Goal: Task Accomplishment & Management: Use online tool/utility

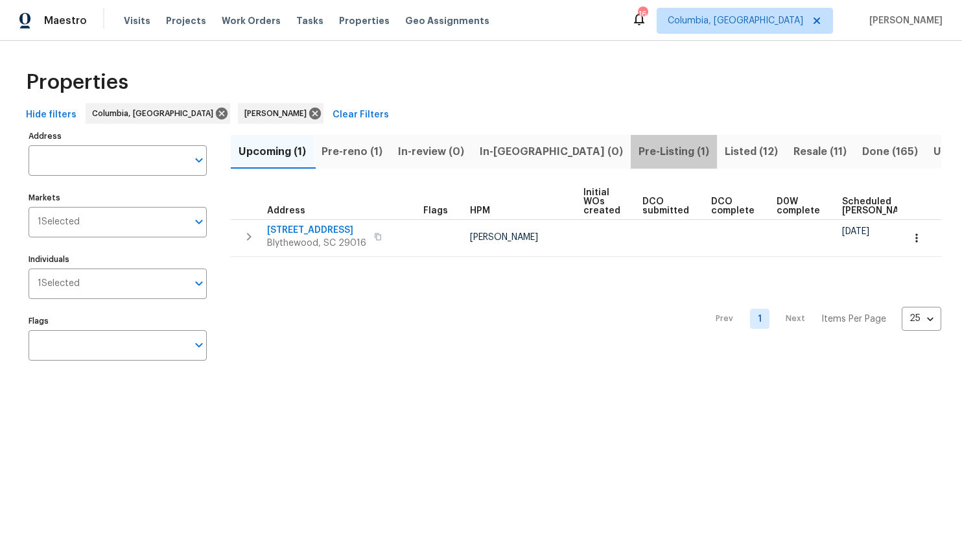
click at [639, 156] on span "Pre-Listing (1)" at bounding box center [674, 152] width 71 height 18
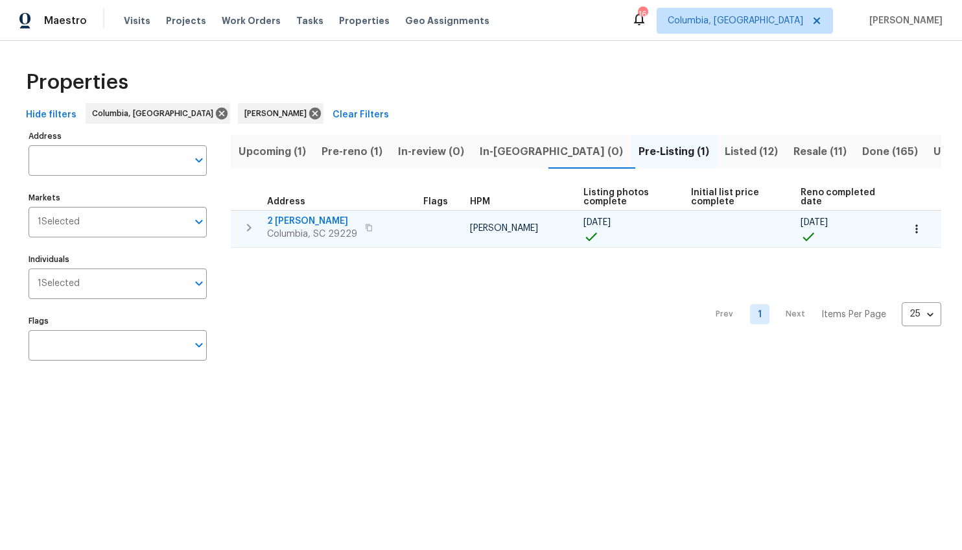
click at [293, 221] on span "2 Alelia Ct" at bounding box center [312, 221] width 90 height 13
click at [278, 219] on span "2 Alelia Ct" at bounding box center [312, 221] width 90 height 13
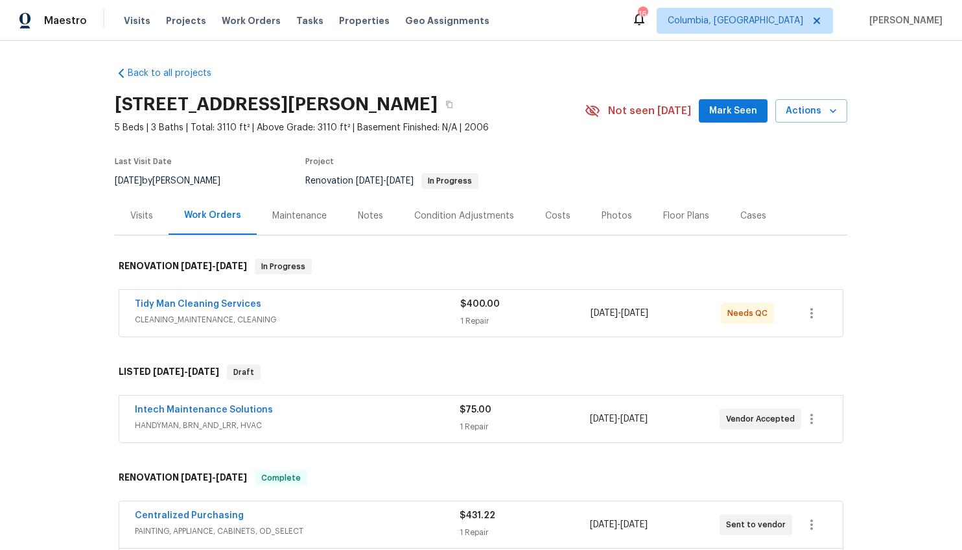
click at [547, 224] on div "Costs" at bounding box center [558, 215] width 56 height 38
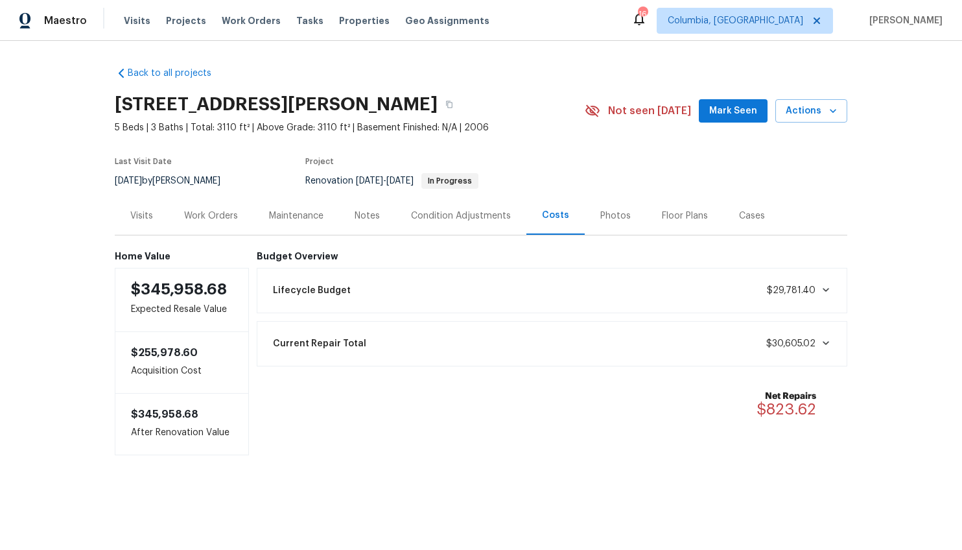
click at [214, 219] on div "Work Orders" at bounding box center [211, 215] width 54 height 13
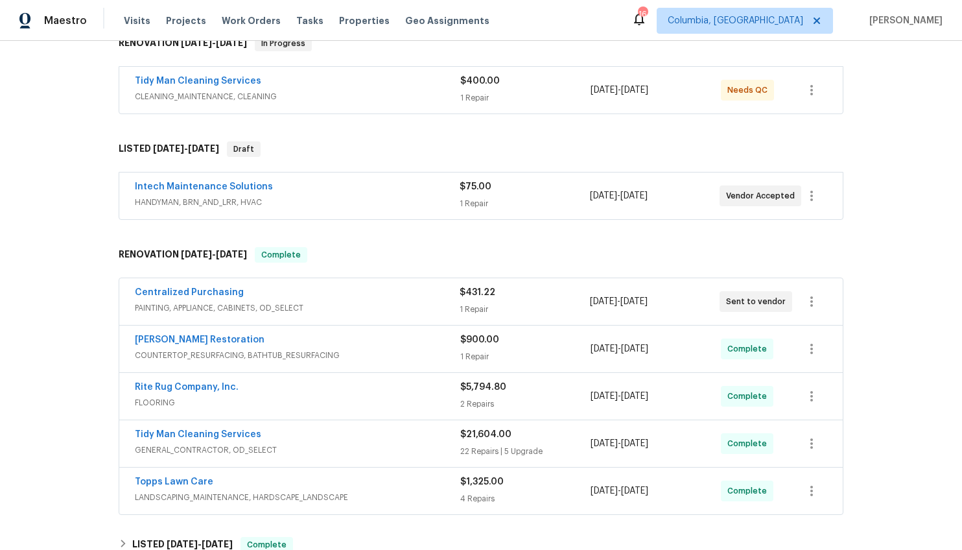
scroll to position [370, 0]
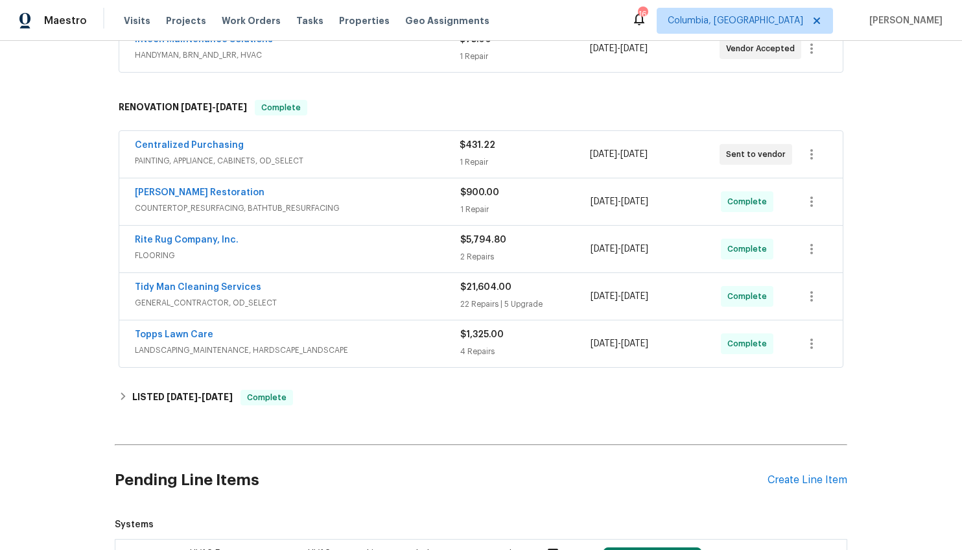
click at [357, 303] on span "GENERAL_CONTRACTOR, OD_SELECT" at bounding box center [298, 302] width 326 height 13
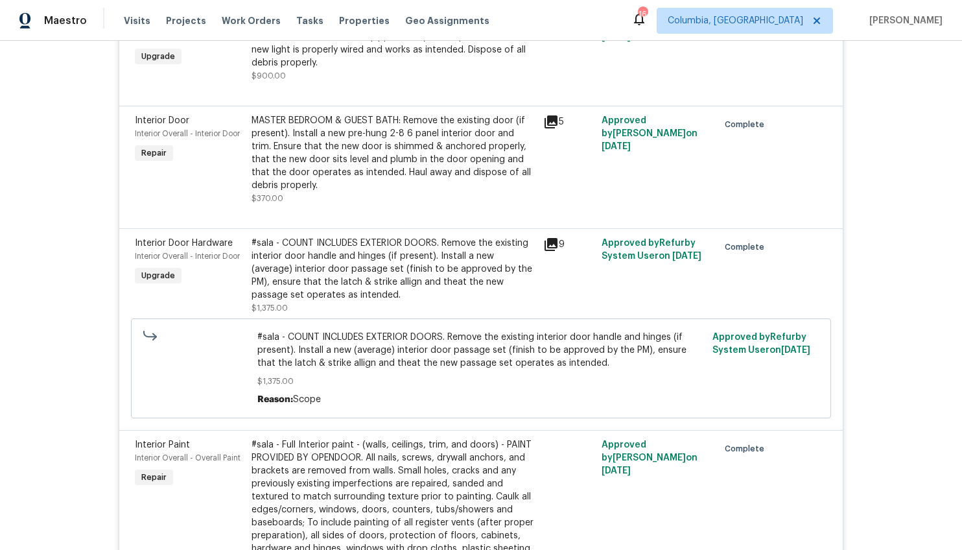
scroll to position [3366, 0]
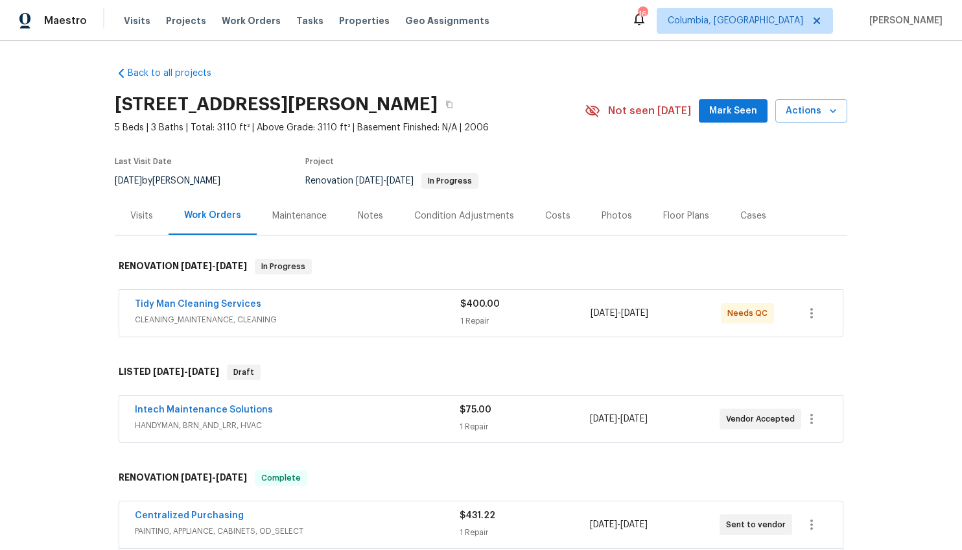
click at [532, 226] on div "Costs" at bounding box center [558, 215] width 56 height 38
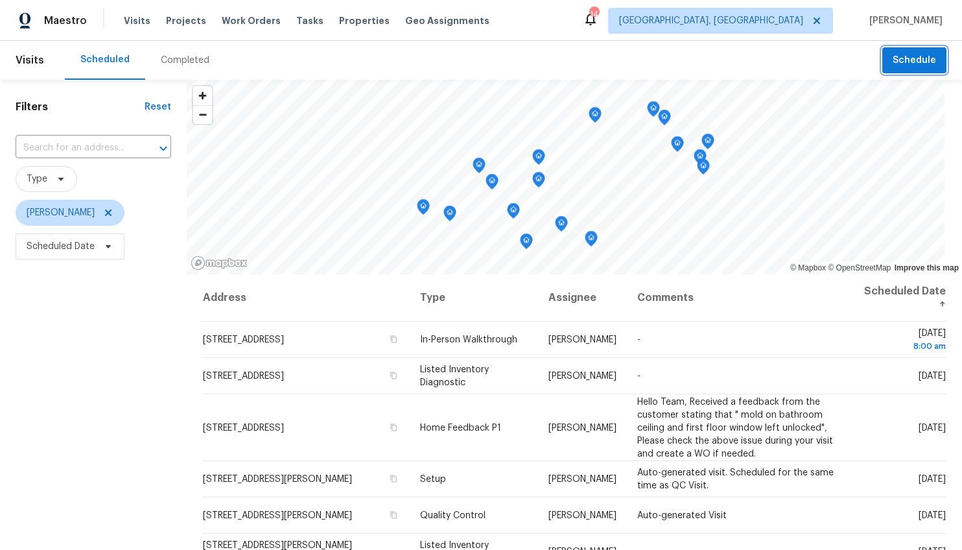
click at [900, 62] on span "Schedule" at bounding box center [914, 61] width 43 height 16
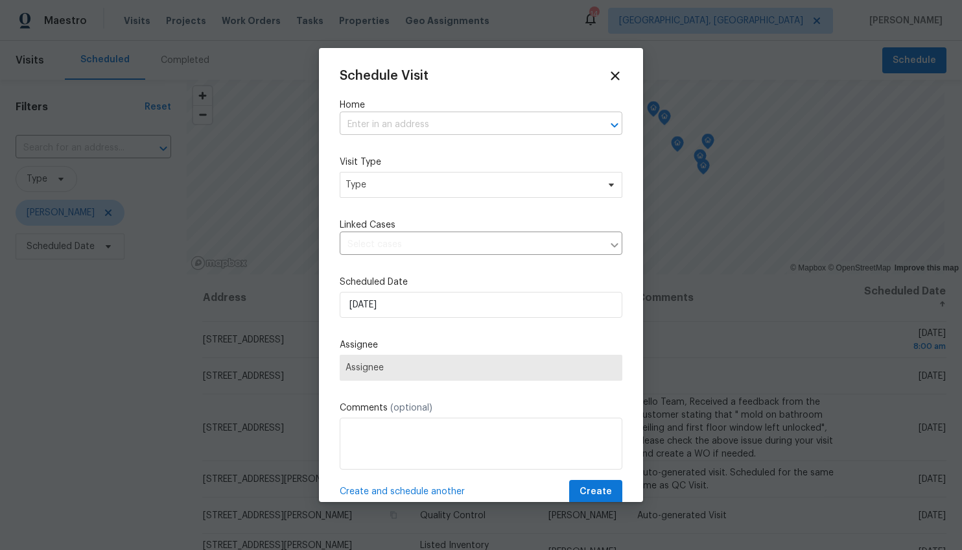
click at [495, 123] on input "text" at bounding box center [463, 125] width 246 height 20
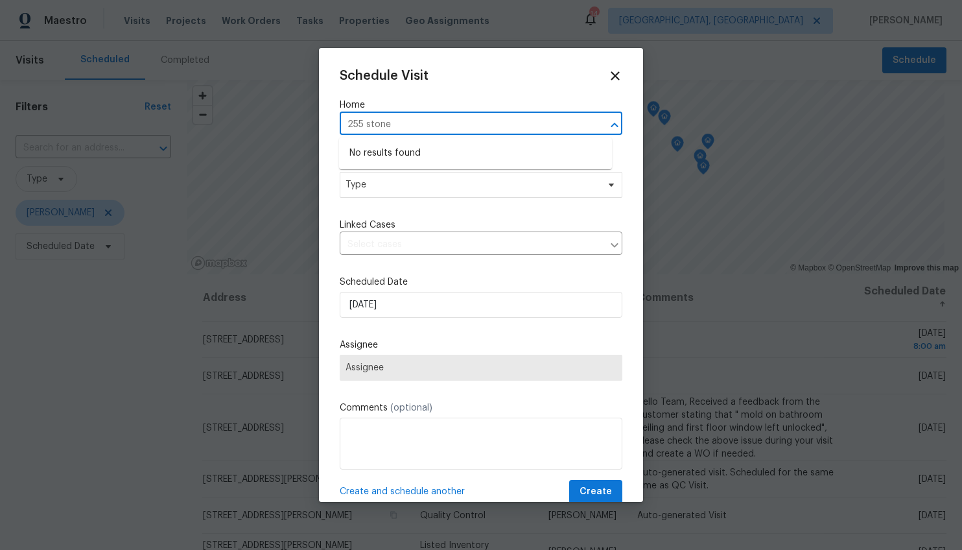
click at [353, 124] on input "255 stone" at bounding box center [463, 125] width 246 height 20
type input "225 stone"
click at [381, 167] on li "[STREET_ADDRESS]" at bounding box center [475, 174] width 273 height 21
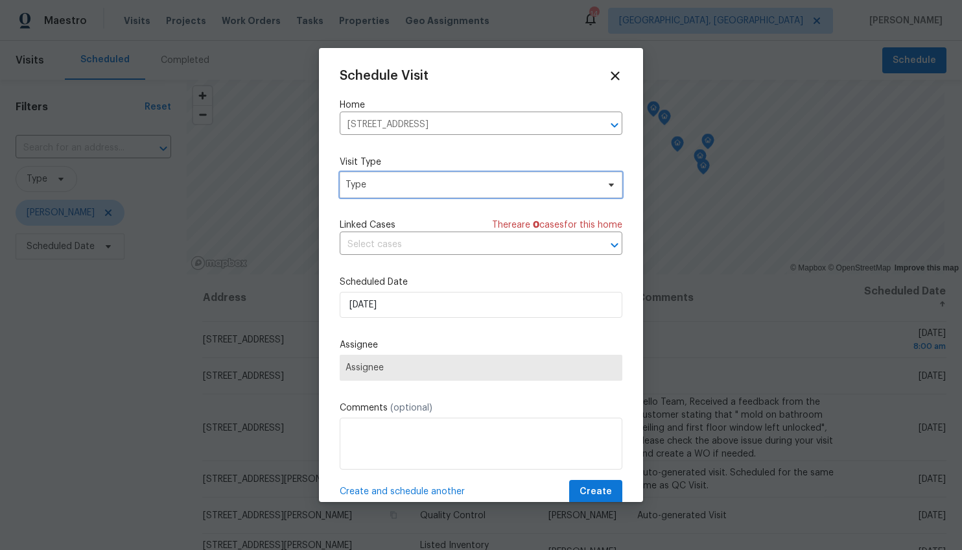
click at [383, 175] on span "Type" at bounding box center [481, 185] width 283 height 26
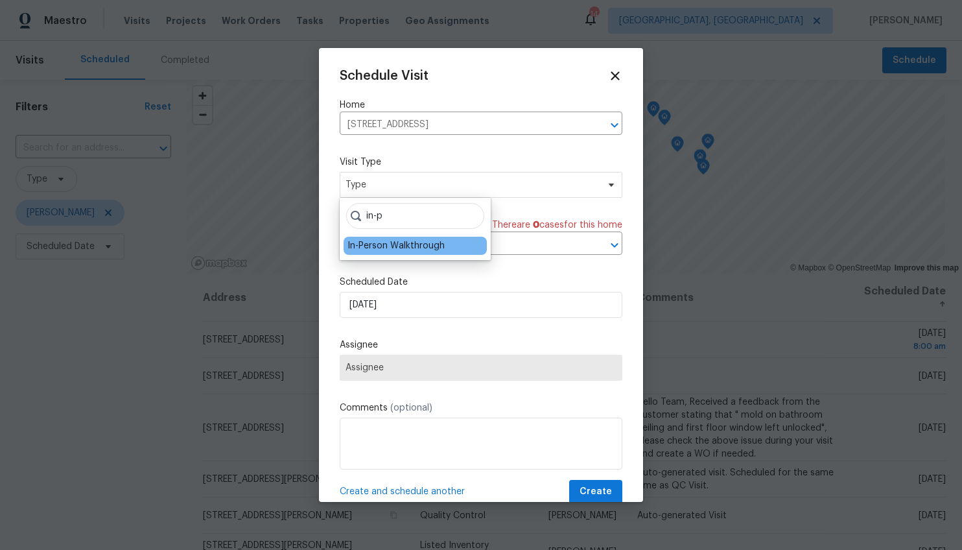
type input "in-p"
click at [376, 241] on div "In-Person Walkthrough" at bounding box center [396, 245] width 97 height 13
type input "[DATE] 5:34 pm"
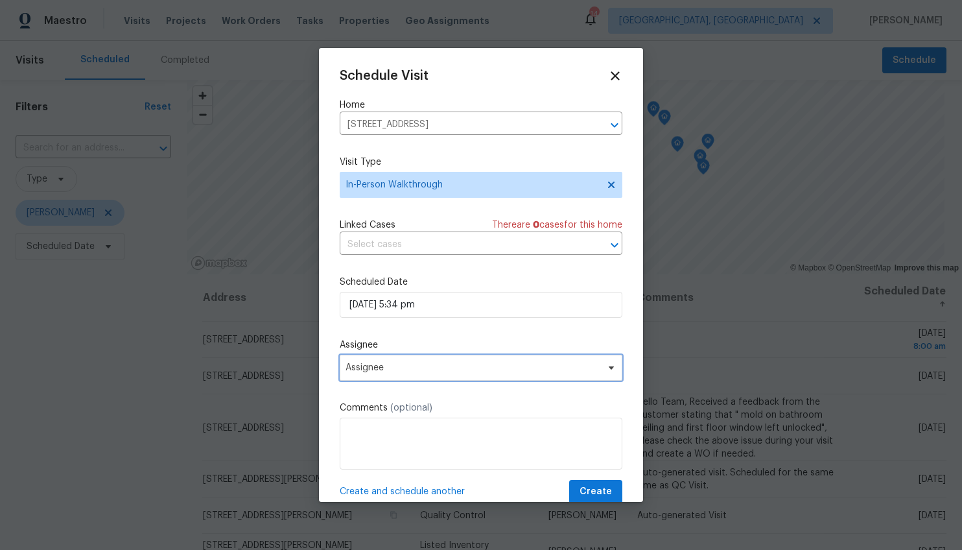
click at [370, 363] on span "Assignee" at bounding box center [473, 367] width 254 height 10
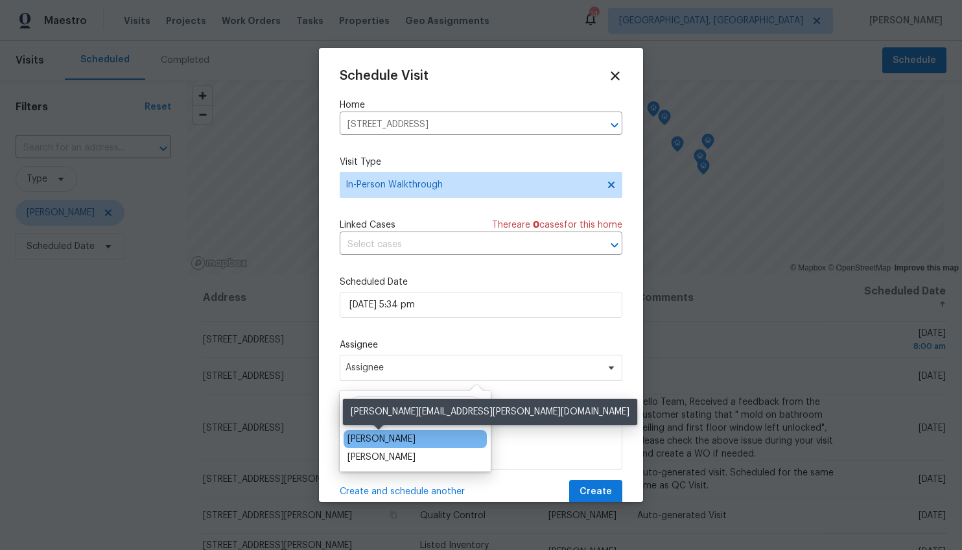
type input "will"
click at [377, 437] on div "[PERSON_NAME]" at bounding box center [382, 439] width 68 height 13
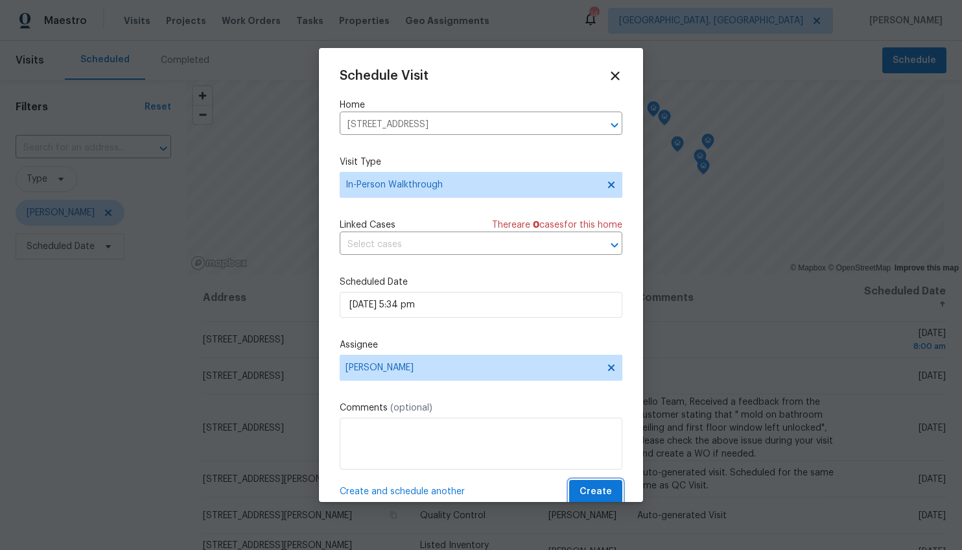
click at [587, 497] on span "Create" at bounding box center [596, 492] width 32 height 16
